Goal: Transaction & Acquisition: Purchase product/service

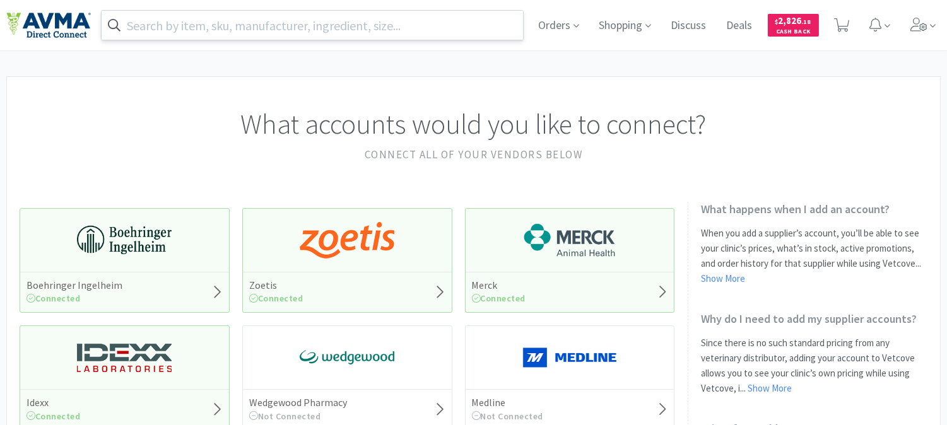
click at [406, 20] on input "text" at bounding box center [312, 25] width 421 height 29
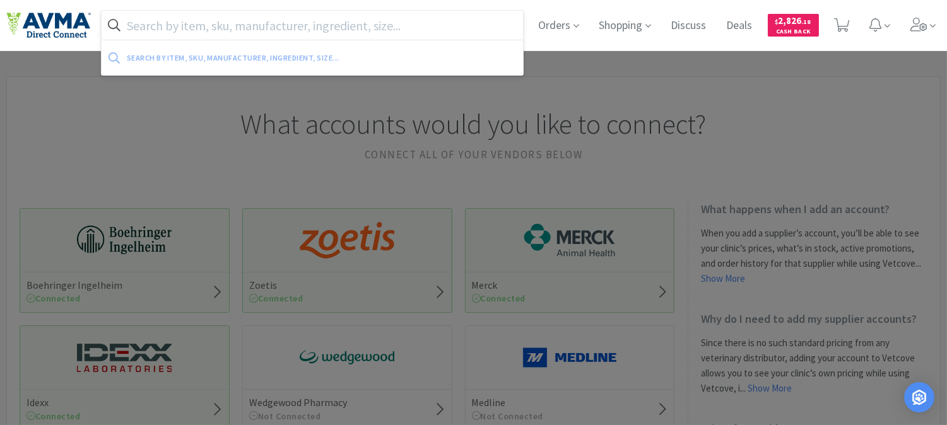
paste input "083231"
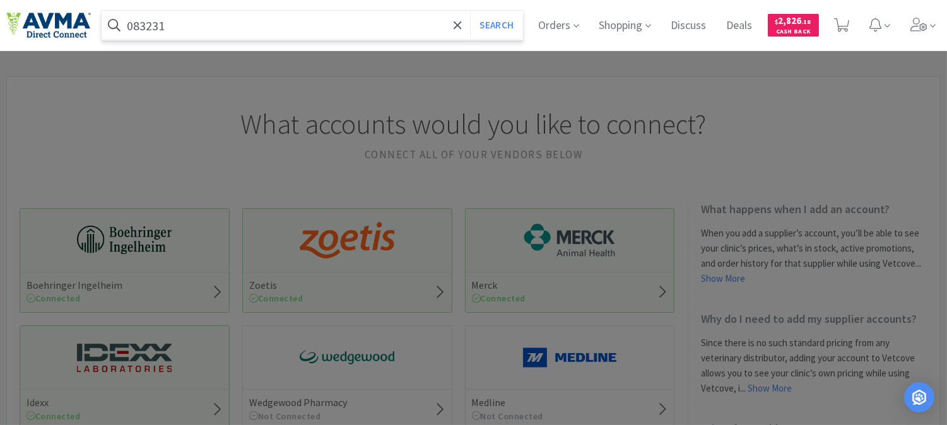
type input "083231"
click at [470, 11] on button "Search" at bounding box center [496, 25] width 52 height 29
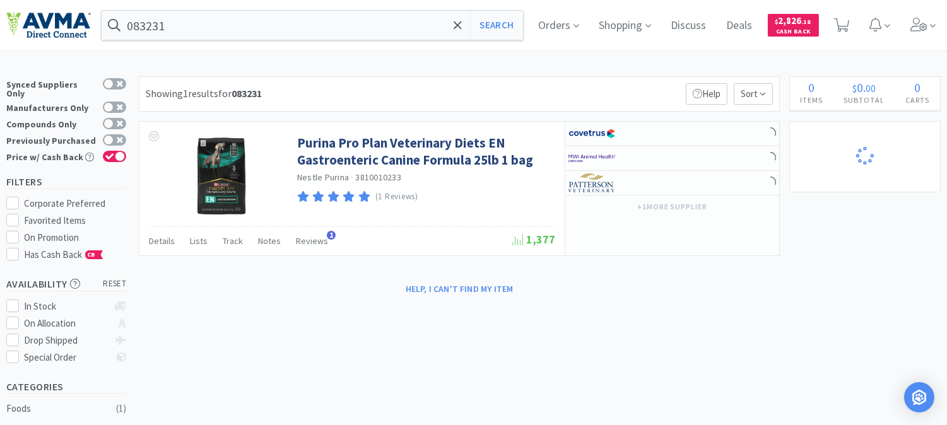
select select "1"
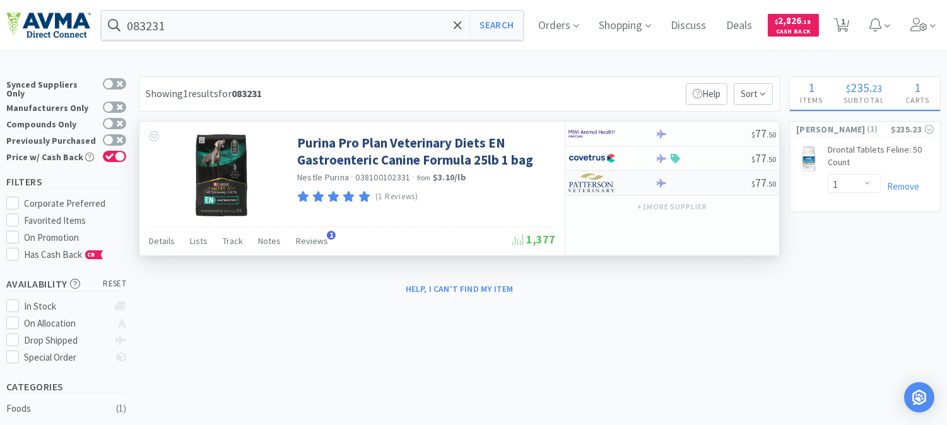
click at [591, 185] on img at bounding box center [591, 182] width 47 height 19
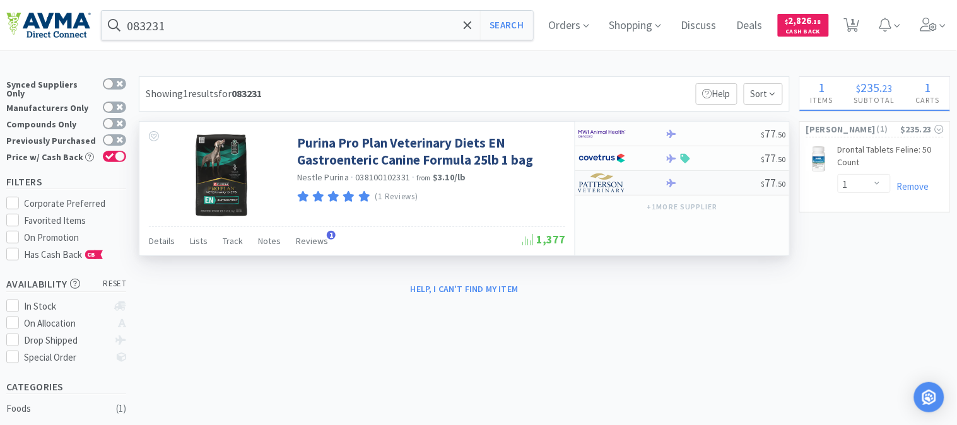
select select "1"
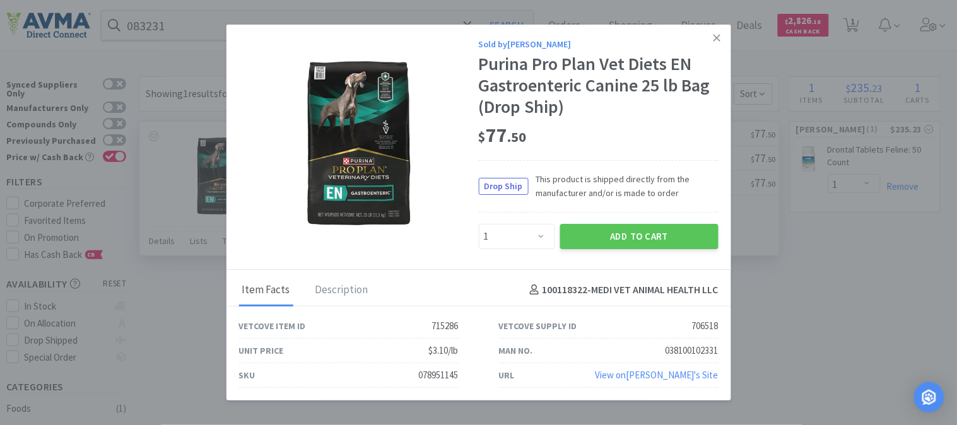
click at [425, 370] on div "078951145" at bounding box center [439, 375] width 40 height 15
copy div "078951145"
click at [660, 242] on button "Add to Cart" at bounding box center [639, 236] width 158 height 25
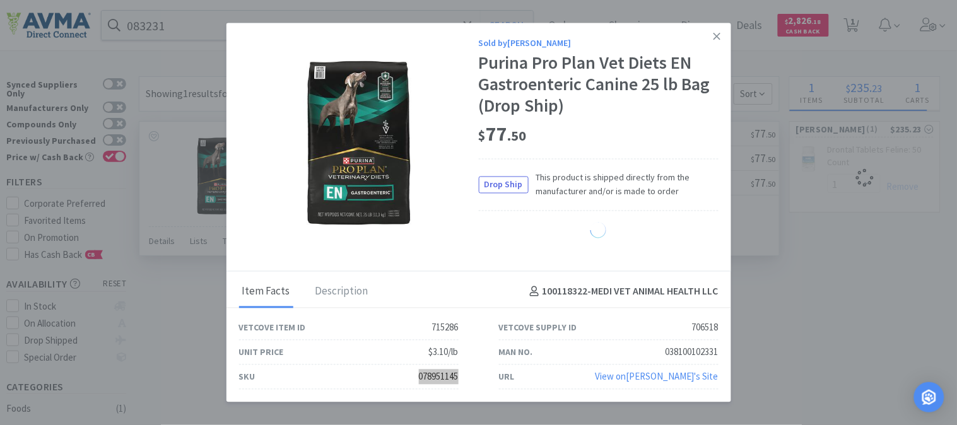
select select "1"
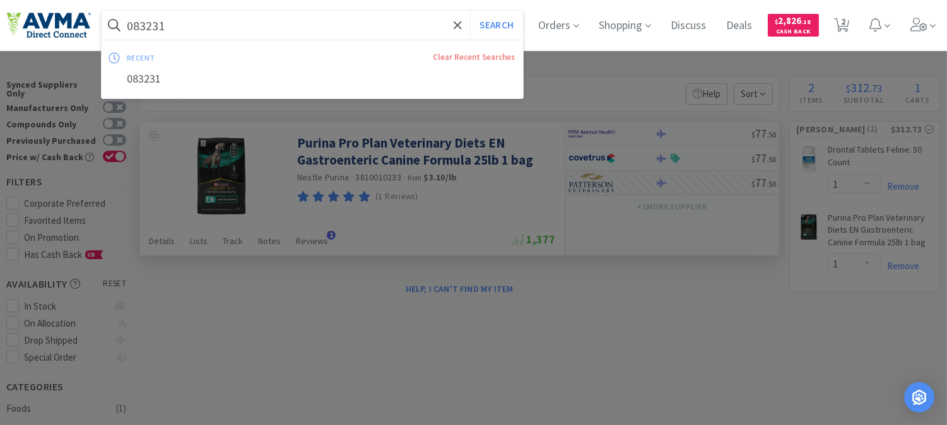
click at [225, 22] on input "083231" at bounding box center [312, 25] width 421 height 29
paste input "06375"
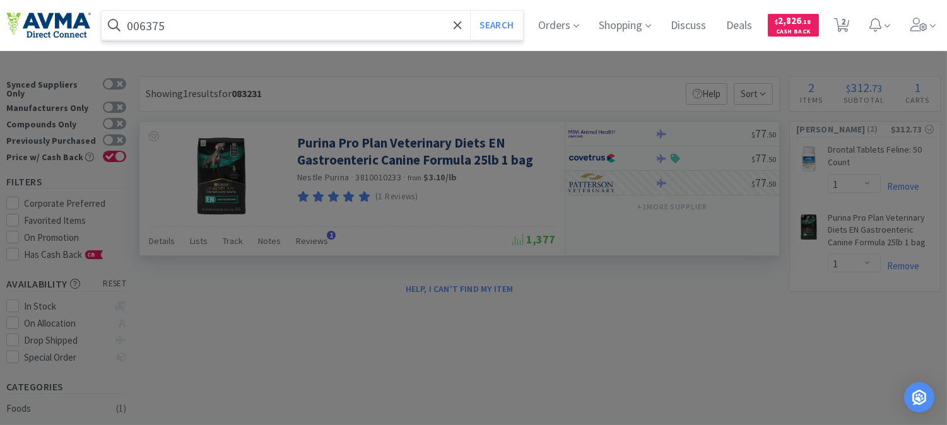
click at [470, 11] on button "Search" at bounding box center [496, 25] width 52 height 29
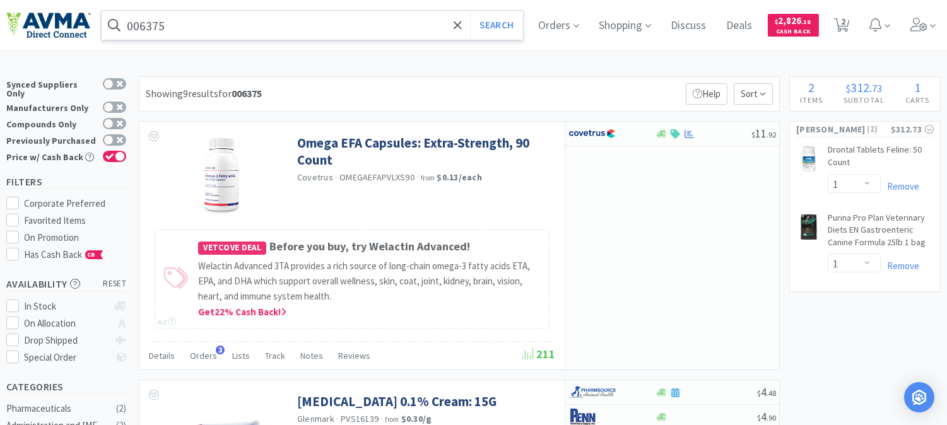
click at [190, 26] on input "006375" at bounding box center [312, 25] width 421 height 29
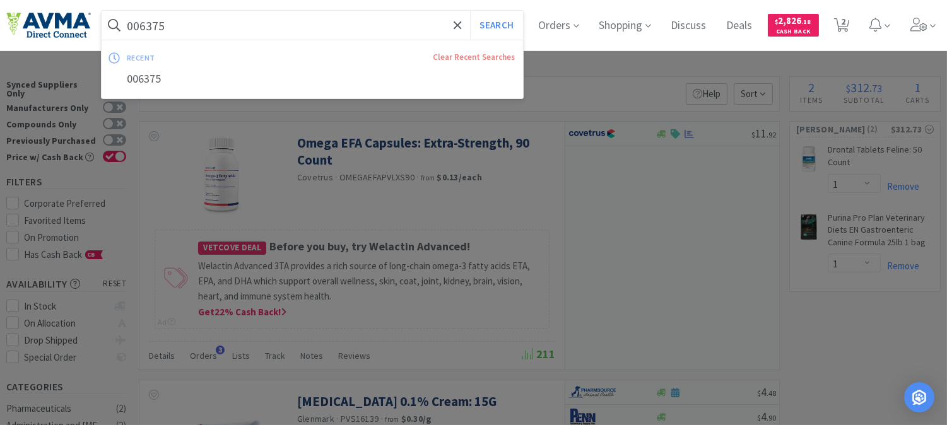
paste input "20840"
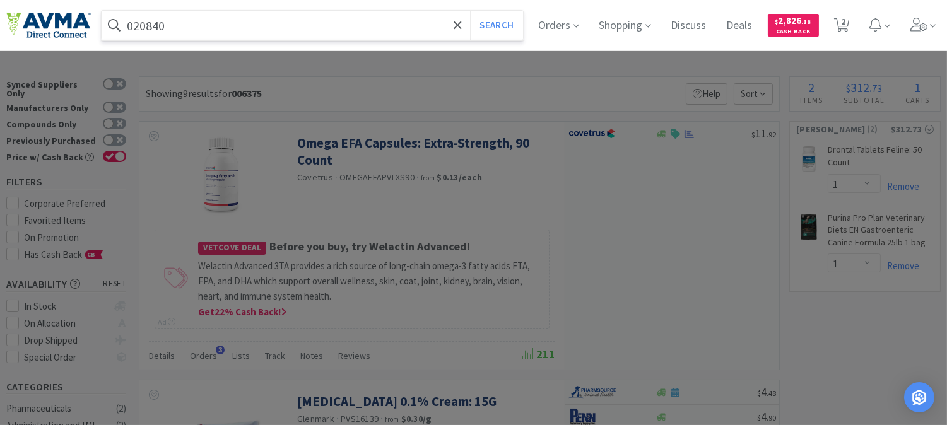
click at [470, 11] on button "Search" at bounding box center [496, 25] width 52 height 29
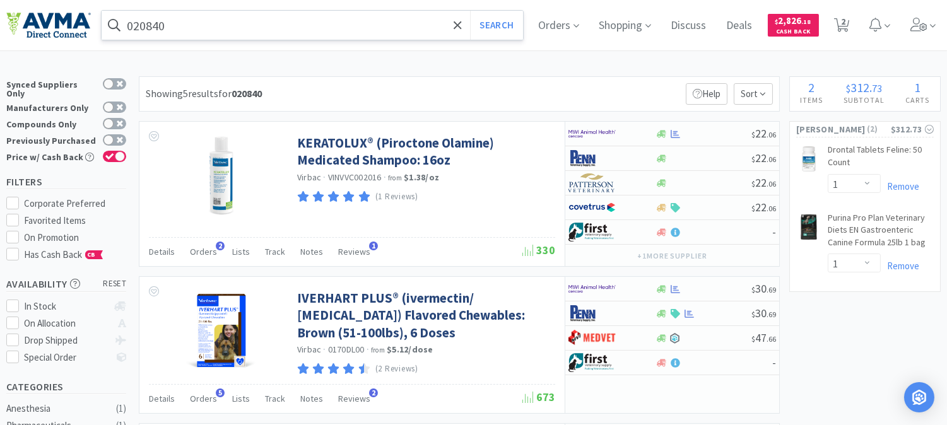
click at [179, 30] on input "020840" at bounding box center [312, 25] width 421 height 29
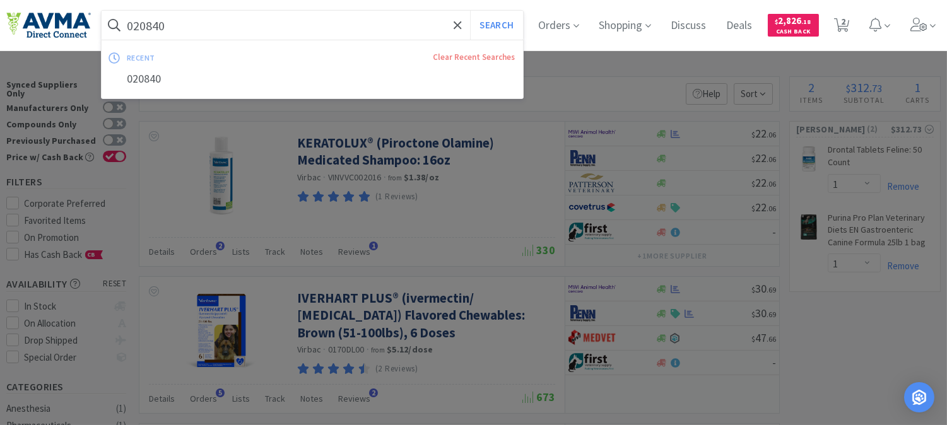
paste input "34625"
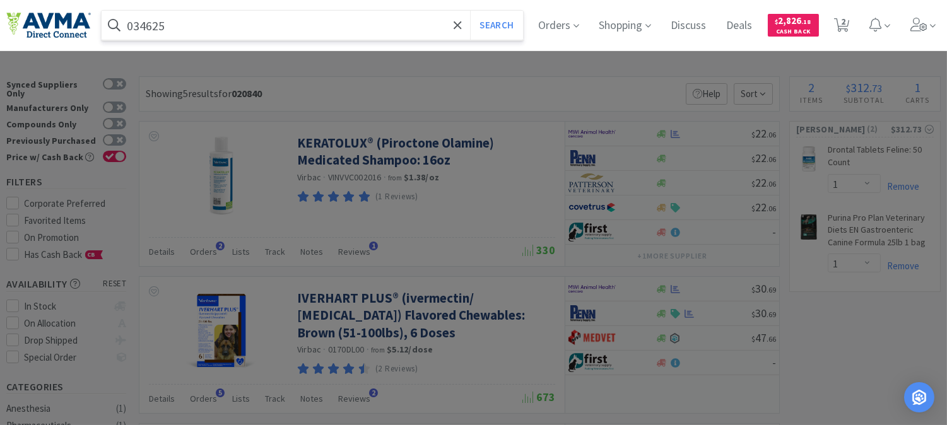
type input "034625"
click at [470, 11] on button "Search" at bounding box center [496, 25] width 52 height 29
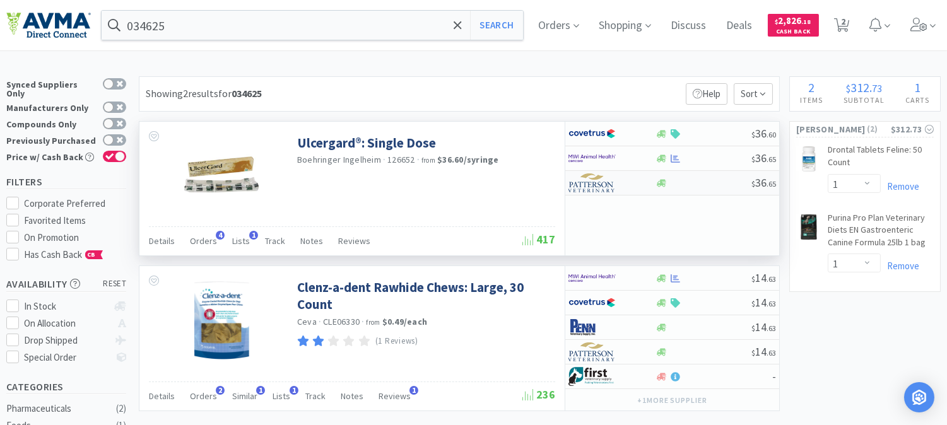
click at [591, 182] on img at bounding box center [591, 182] width 47 height 19
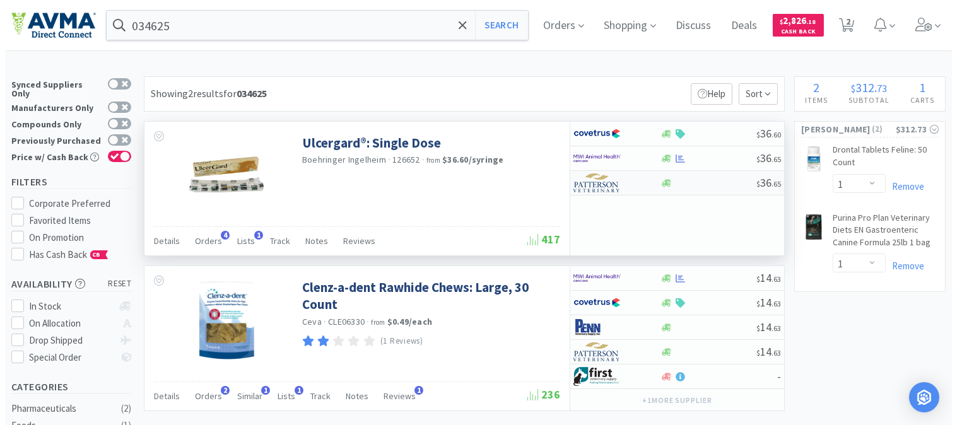
select select "1"
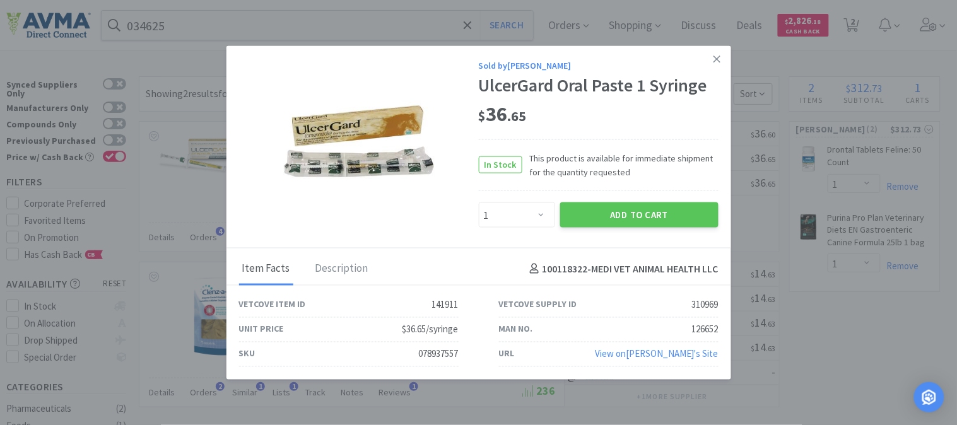
click at [720, 58] on icon at bounding box center [716, 59] width 7 height 11
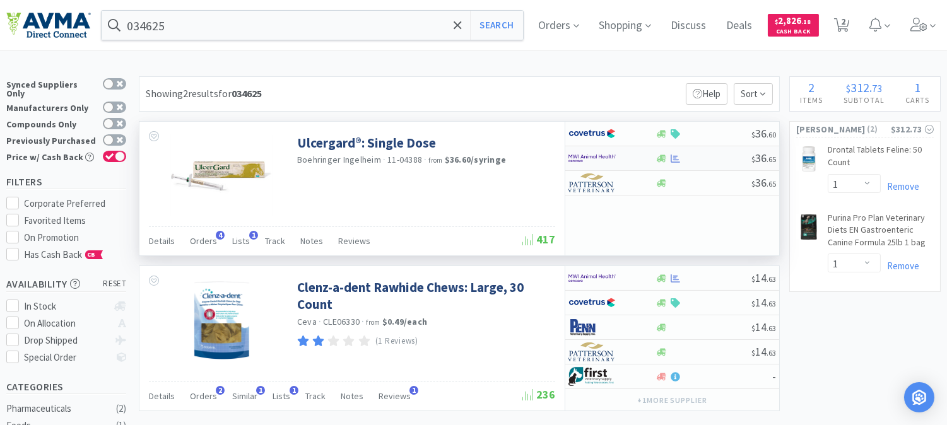
click at [580, 156] on img at bounding box center [591, 158] width 47 height 19
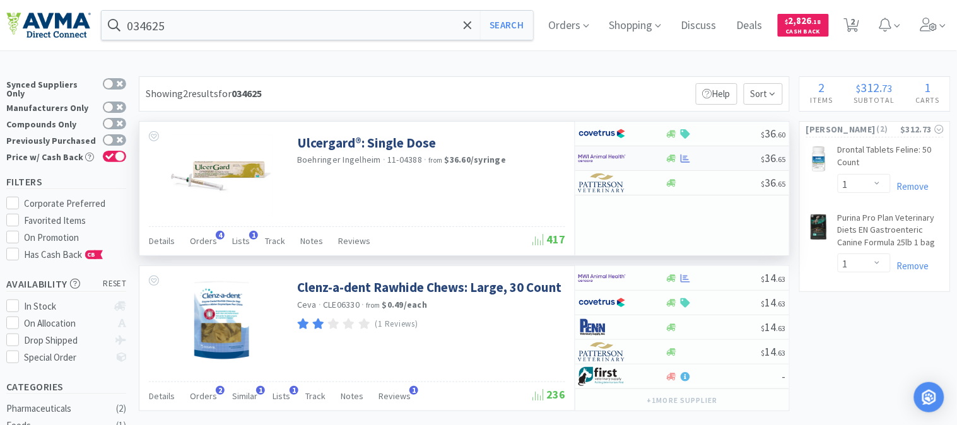
select select "1"
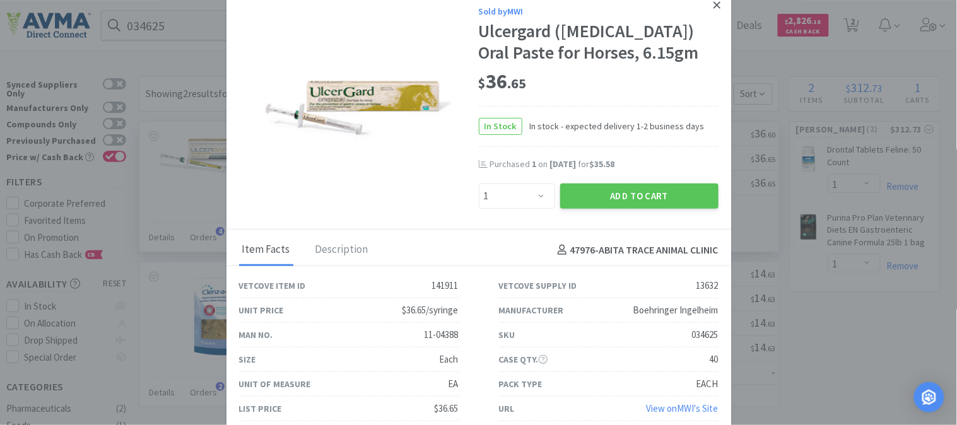
click at [713, 5] on icon at bounding box center [716, 4] width 7 height 11
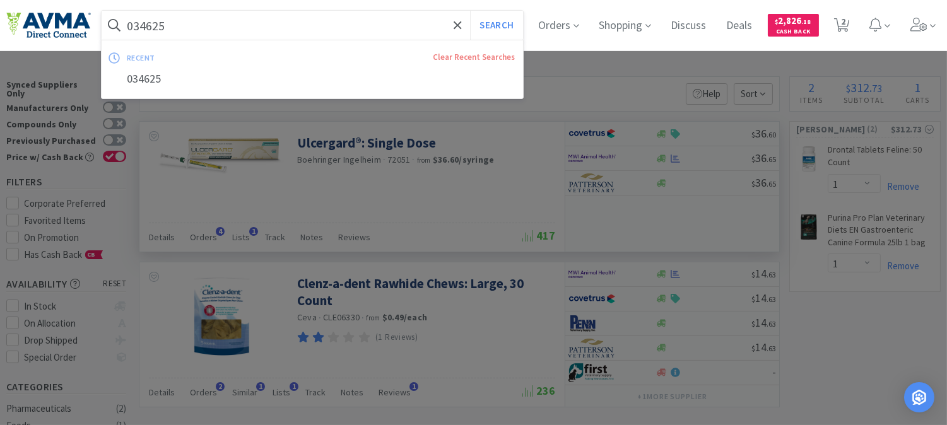
click at [225, 28] on input "034625" at bounding box center [312, 25] width 421 height 29
paste input "63338"
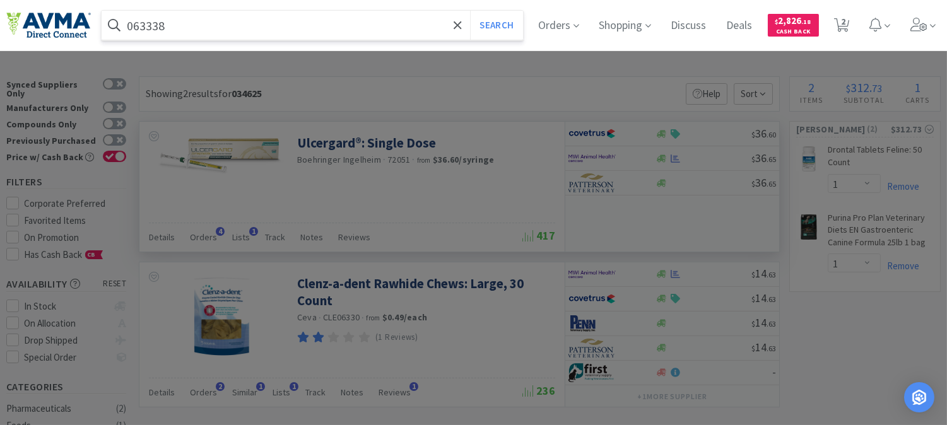
click at [470, 11] on button "Search" at bounding box center [496, 25] width 52 height 29
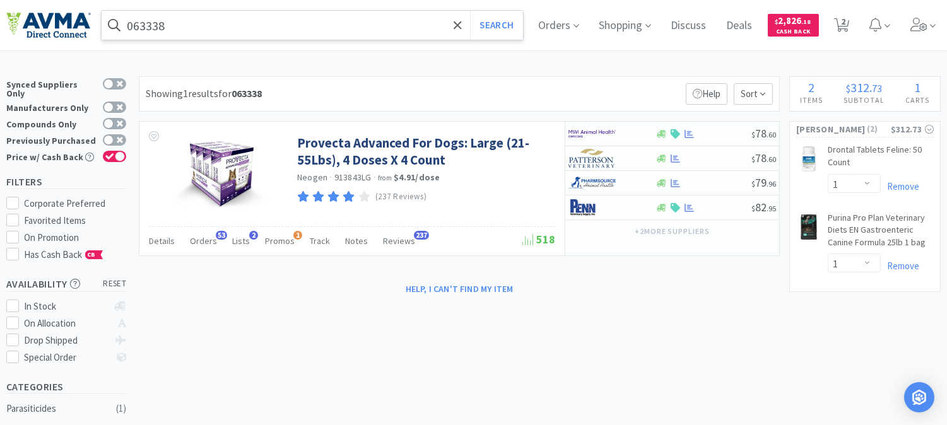
click at [284, 20] on input "063338" at bounding box center [312, 25] width 421 height 29
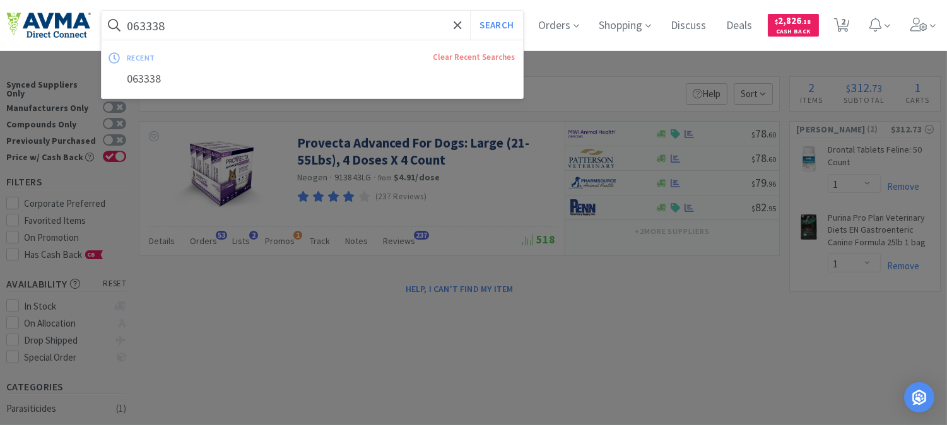
paste input "78441243"
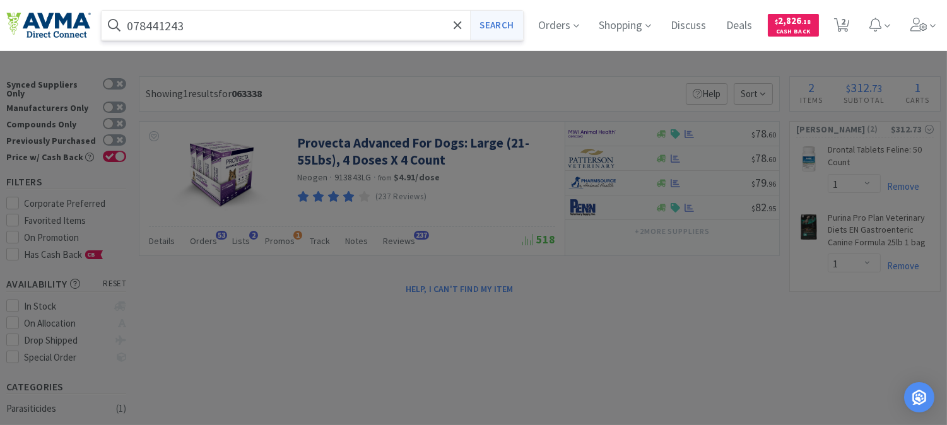
type input "078441243"
click at [520, 21] on button "Search" at bounding box center [496, 25] width 52 height 29
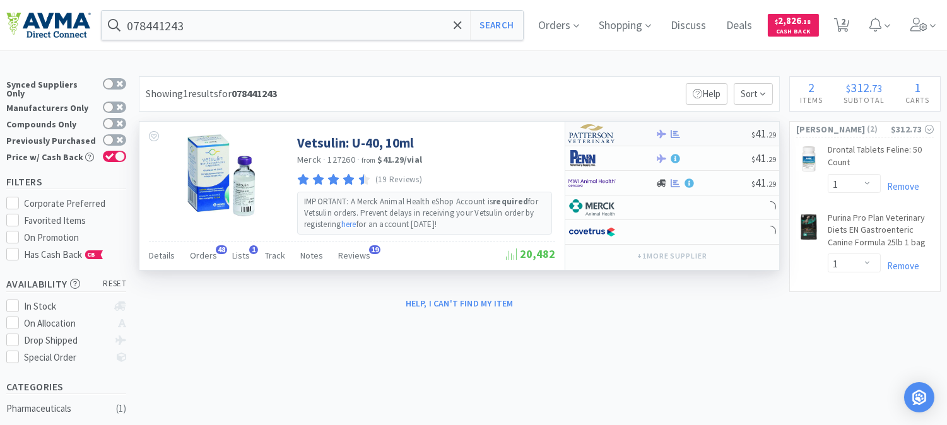
click at [595, 134] on img at bounding box center [591, 133] width 47 height 19
select select "2"
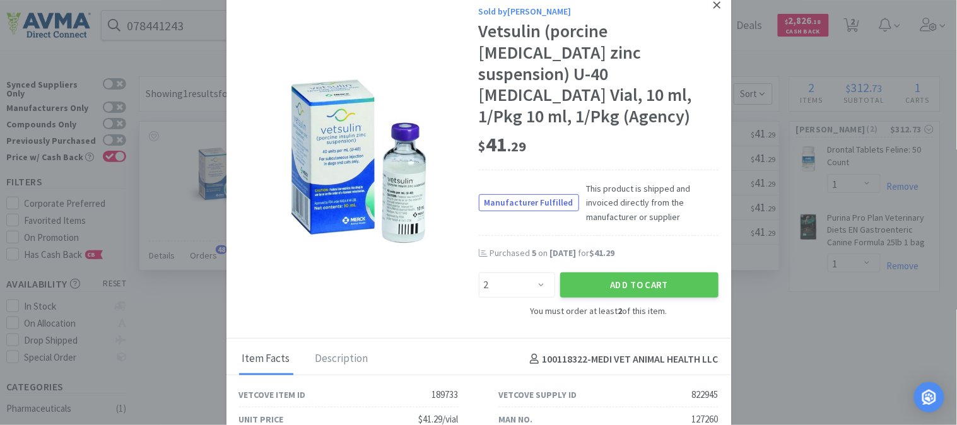
click at [713, 4] on icon at bounding box center [716, 4] width 7 height 11
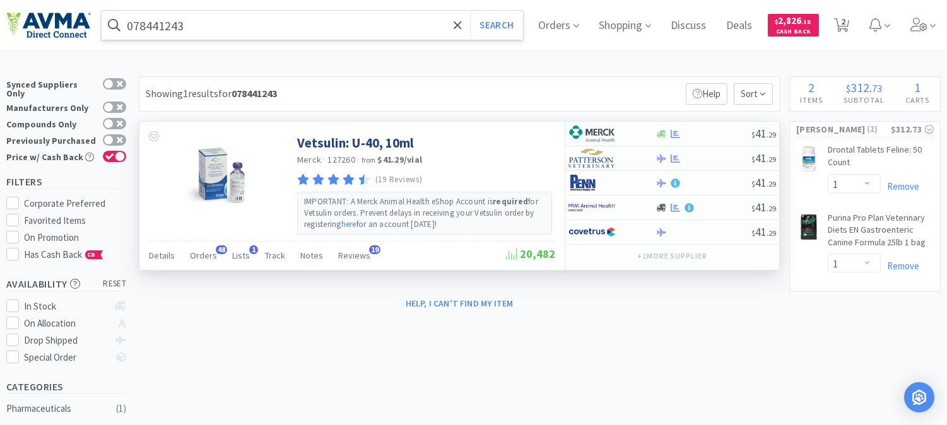
click at [281, 21] on input "078441243" at bounding box center [312, 25] width 421 height 29
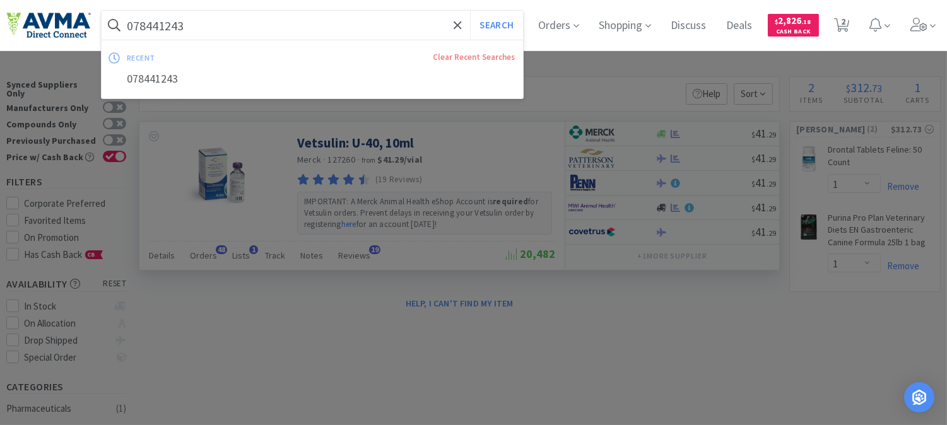
paste input "34625"
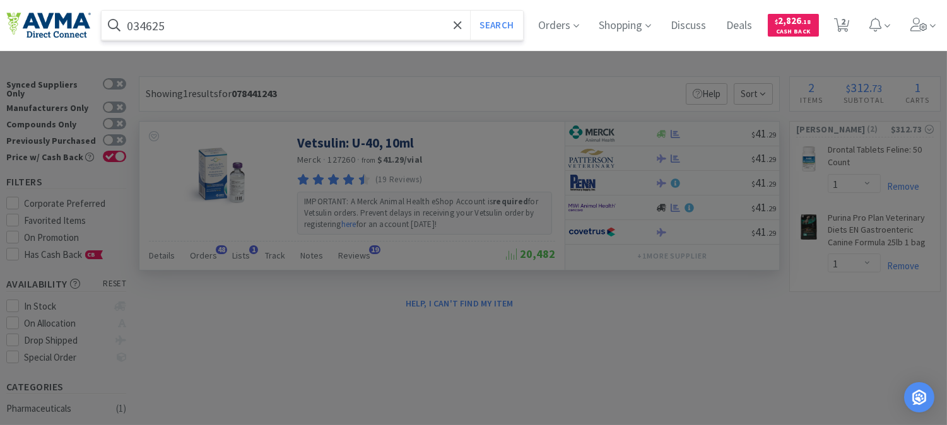
type input "034625"
click at [470, 11] on button "Search" at bounding box center [496, 25] width 52 height 29
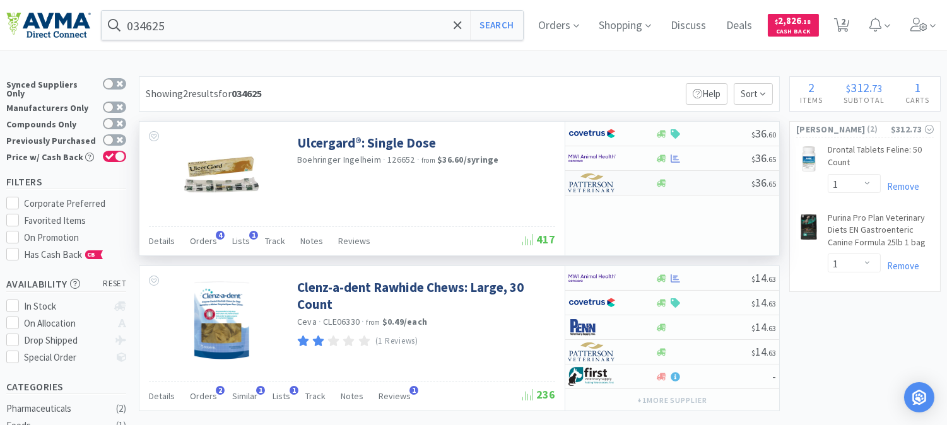
click at [585, 181] on img at bounding box center [591, 182] width 47 height 19
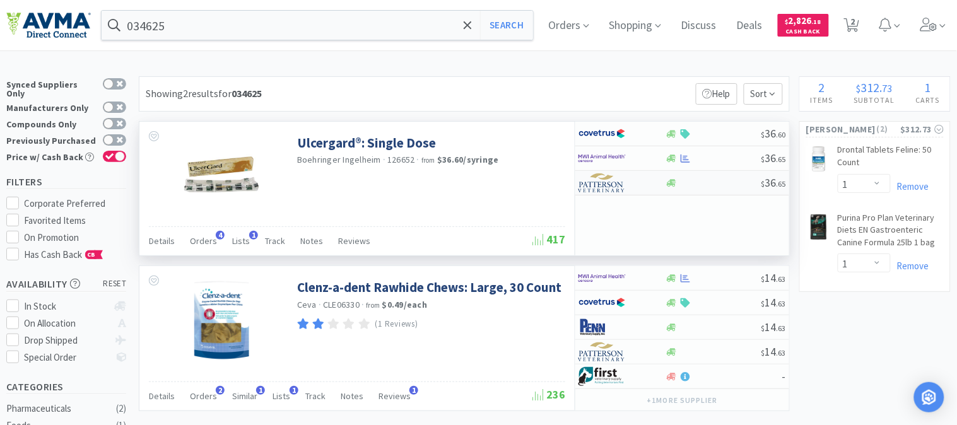
select select "1"
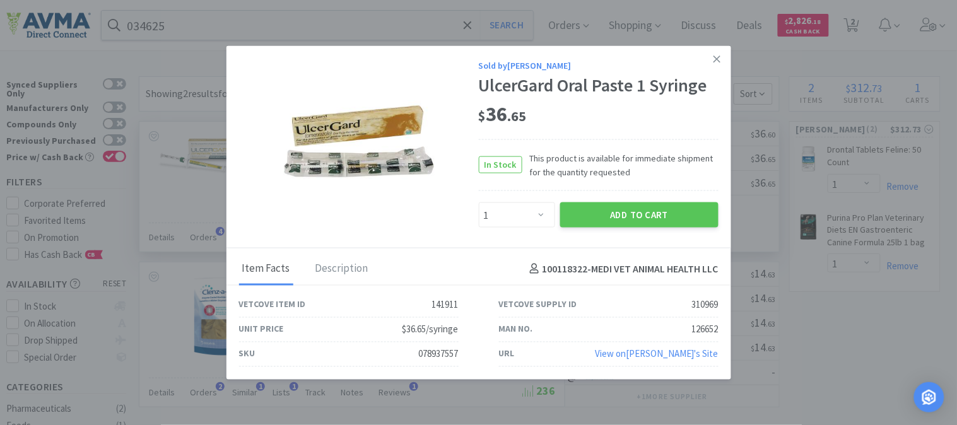
click at [421, 355] on div "078937557" at bounding box center [439, 353] width 40 height 15
copy div "078937557"
click at [723, 62] on link at bounding box center [717, 59] width 22 height 27
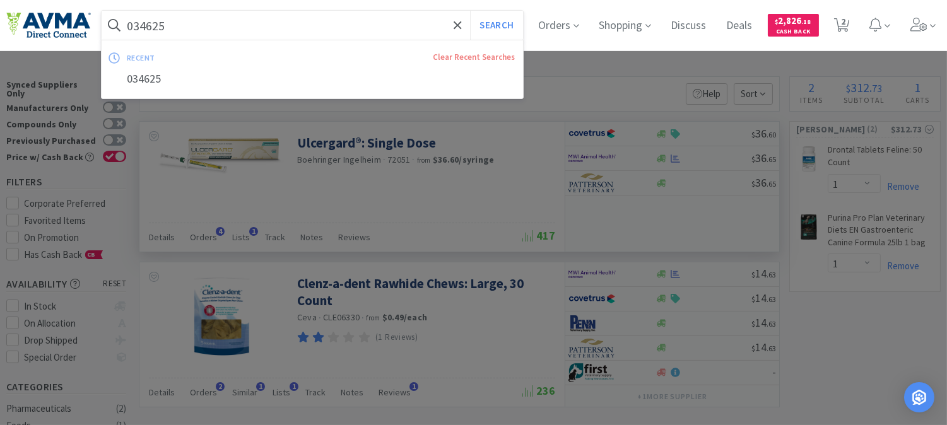
click at [231, 25] on input "034625" at bounding box center [312, 25] width 421 height 29
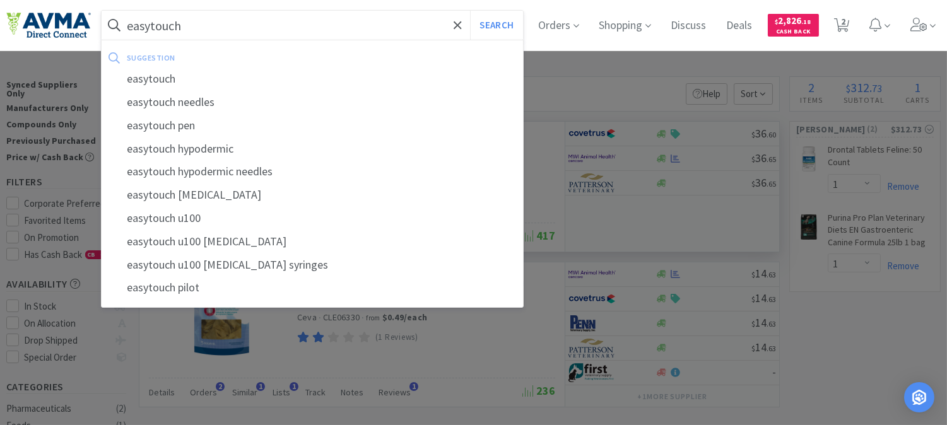
click at [470, 11] on button "Search" at bounding box center [496, 25] width 52 height 29
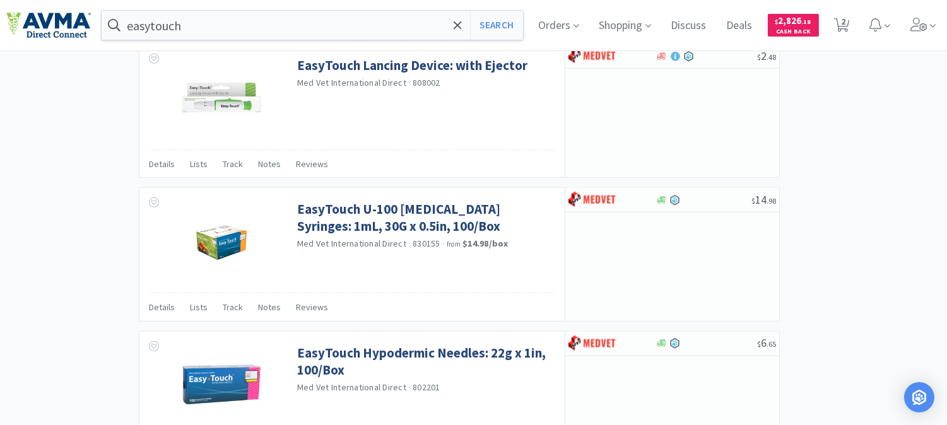
scroll to position [1837, 0]
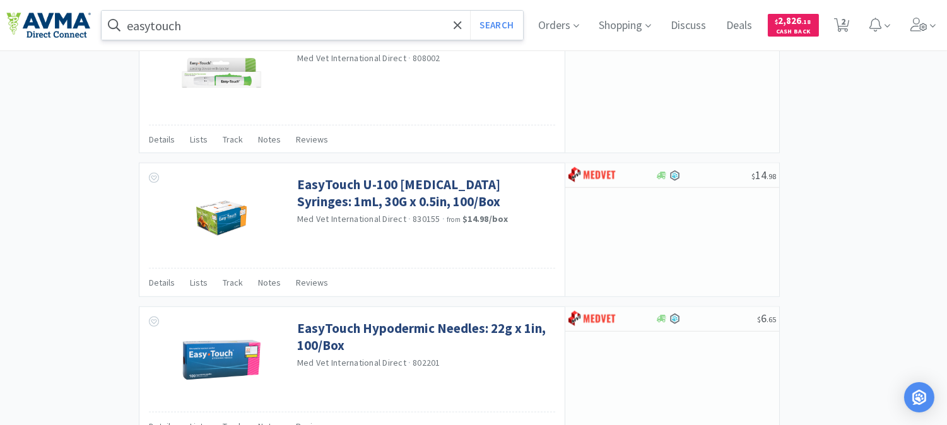
click at [223, 30] on input "easytouch" at bounding box center [312, 25] width 421 height 29
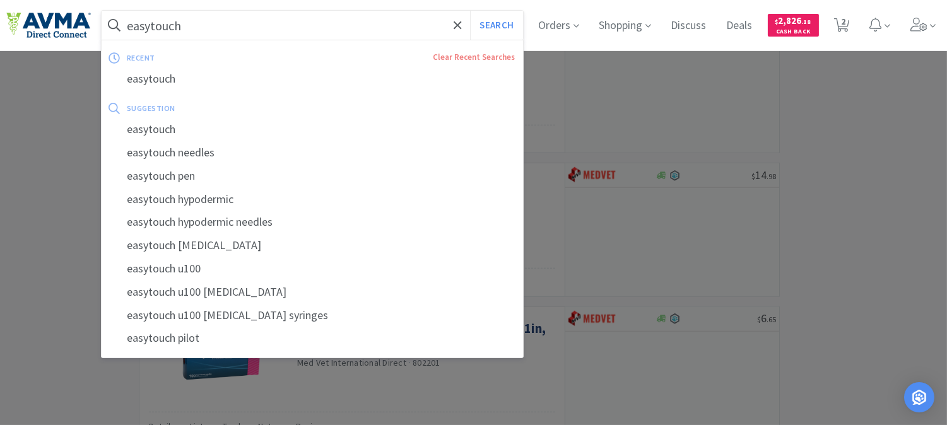
paste input "831565"
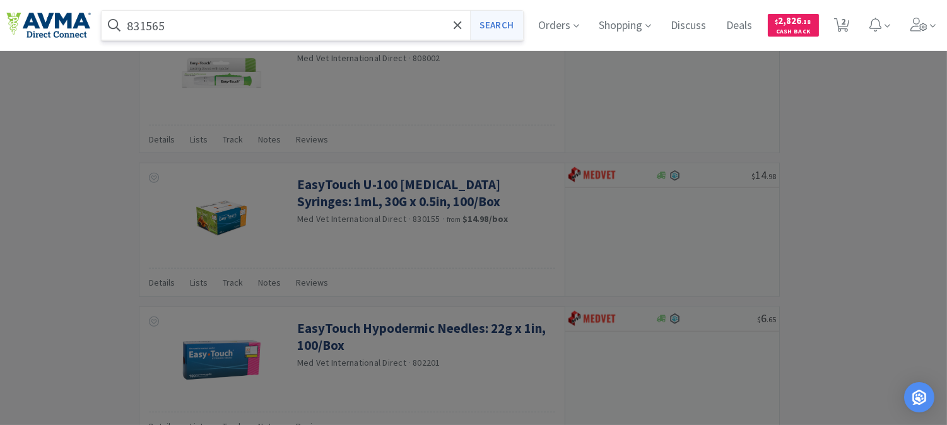
type input "831565"
click at [511, 24] on button "Search" at bounding box center [496, 25] width 52 height 29
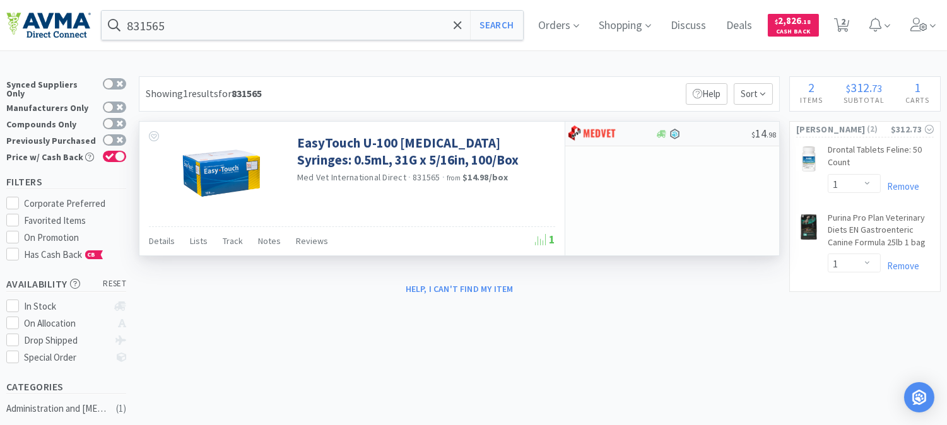
click at [607, 134] on img at bounding box center [591, 133] width 47 height 19
select select "1"
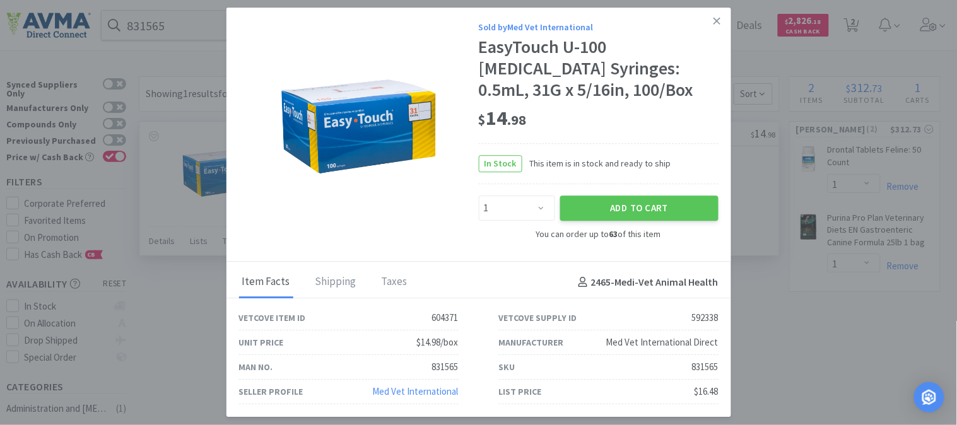
click at [698, 370] on div "831565" at bounding box center [705, 367] width 26 height 15
click at [705, 366] on div "831565" at bounding box center [705, 367] width 26 height 15
copy div "831565"
click at [648, 206] on button "Add to Cart" at bounding box center [639, 208] width 158 height 25
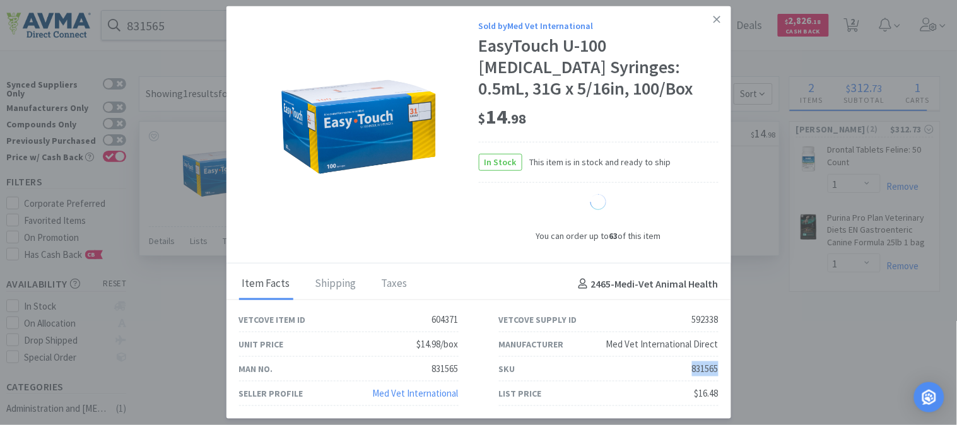
select select "1"
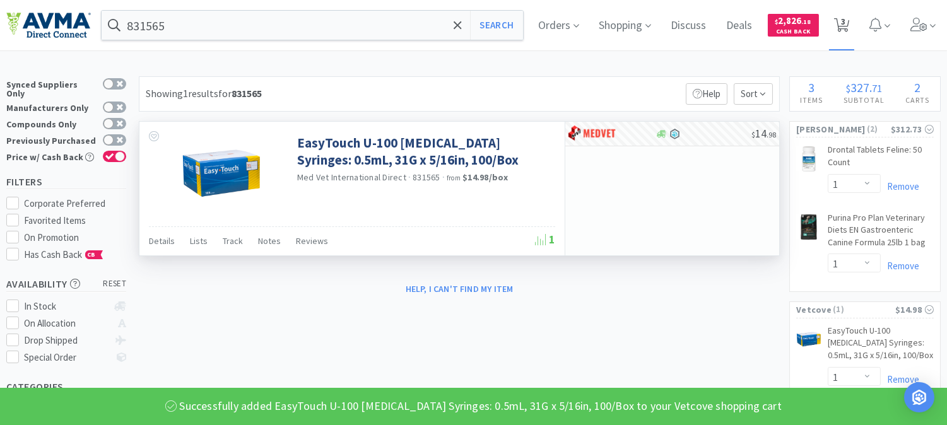
click at [845, 24] on span "3" at bounding box center [843, 21] width 4 height 50
select select "1"
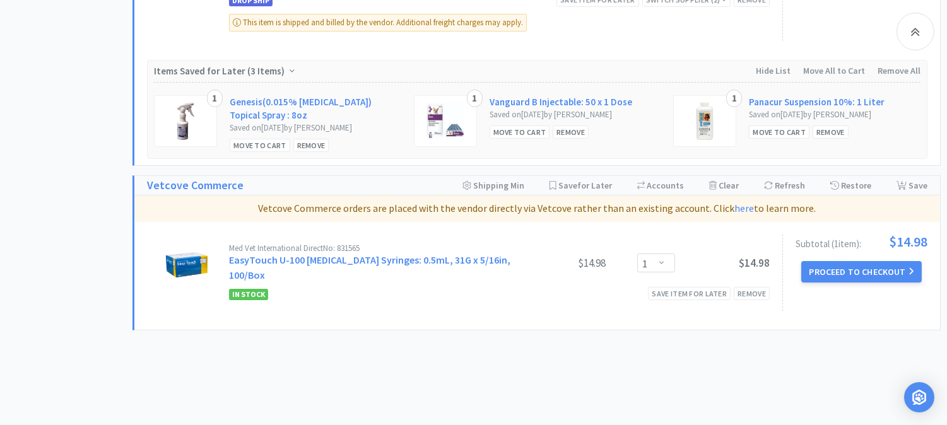
scroll to position [701, 0]
click at [867, 274] on button "Proceed to Checkout" at bounding box center [861, 271] width 120 height 21
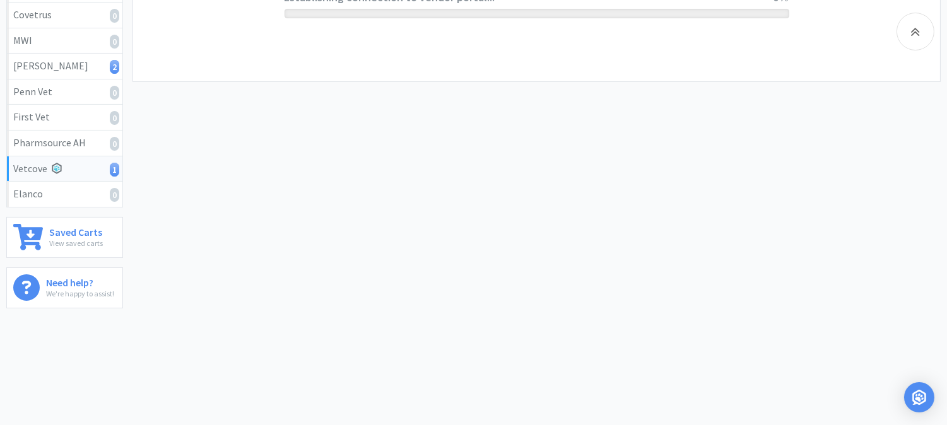
scroll to position [293, 0]
select select "2489"
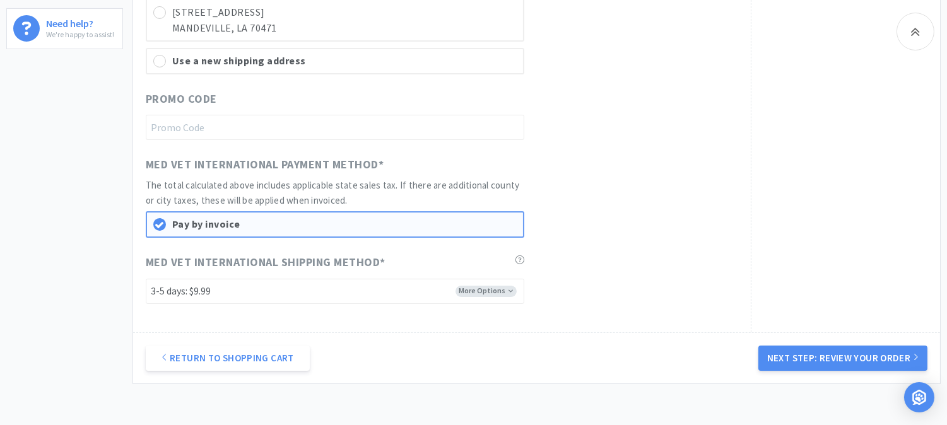
scroll to position [634, 0]
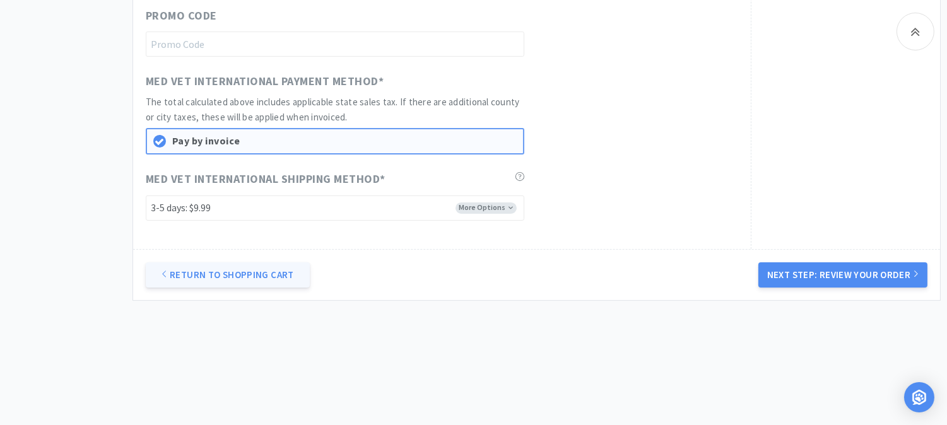
click at [203, 270] on link "Return to Shopping Cart" at bounding box center [228, 274] width 164 height 25
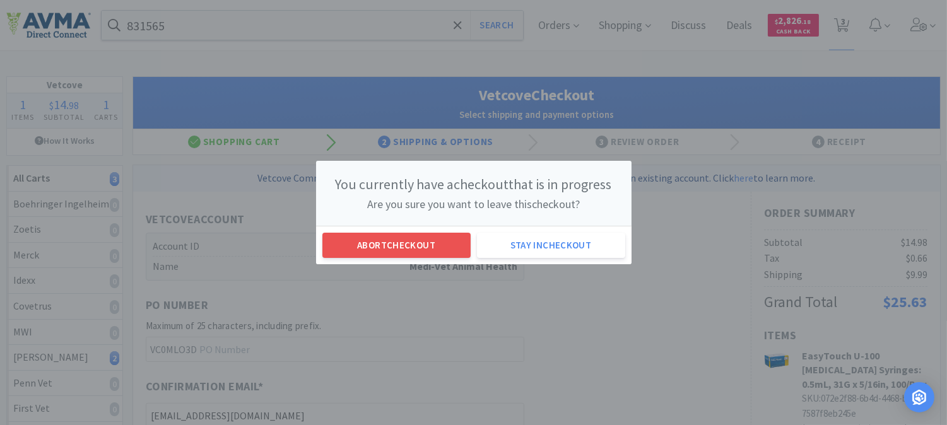
scroll to position [0, 0]
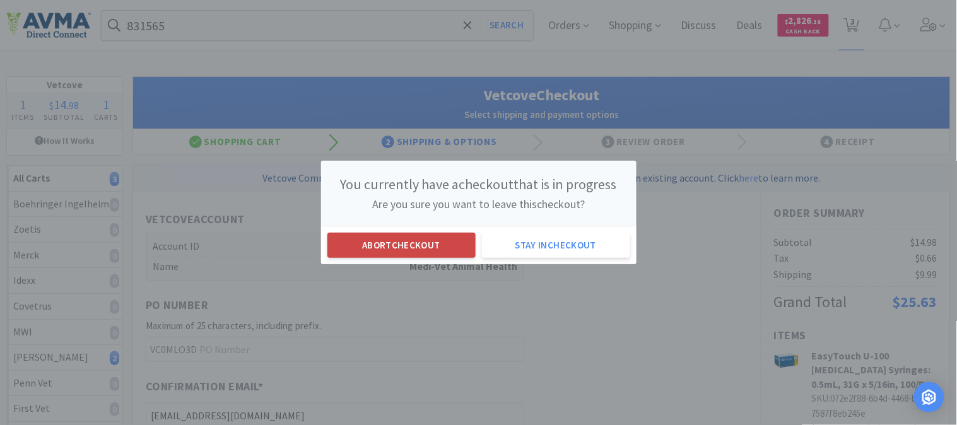
click at [406, 240] on button "Abort checkout" at bounding box center [401, 245] width 148 height 25
select select "1"
